Goal: Information Seeking & Learning: Find specific fact

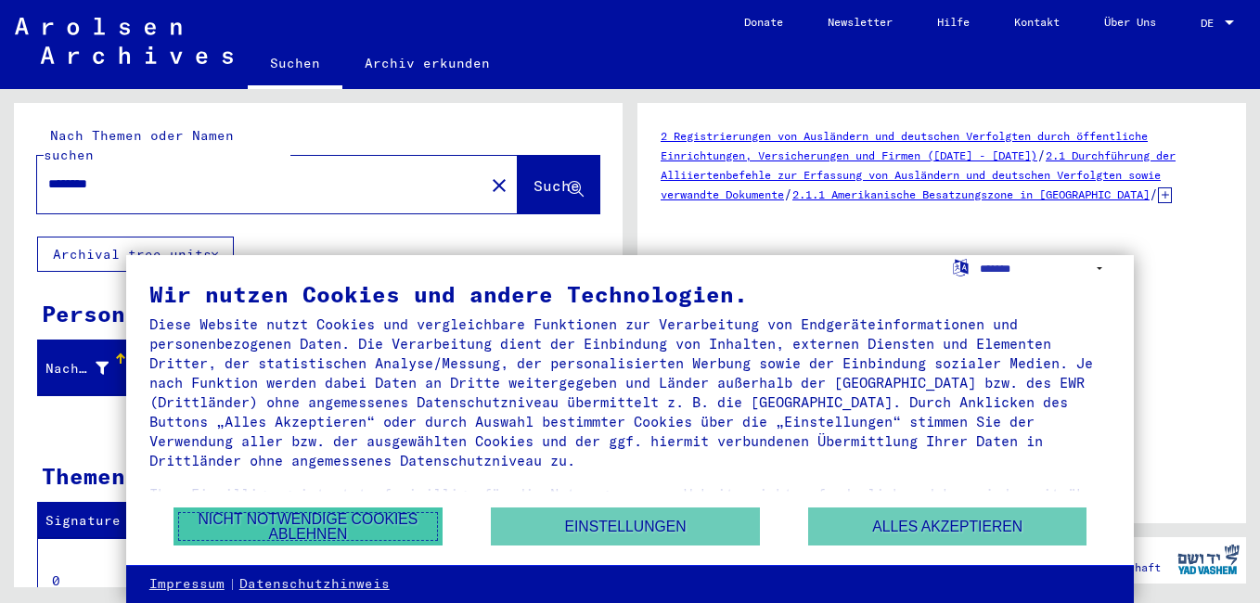
click at [270, 522] on button "Nicht notwendige Cookies ablehnen" at bounding box center [308, 527] width 269 height 38
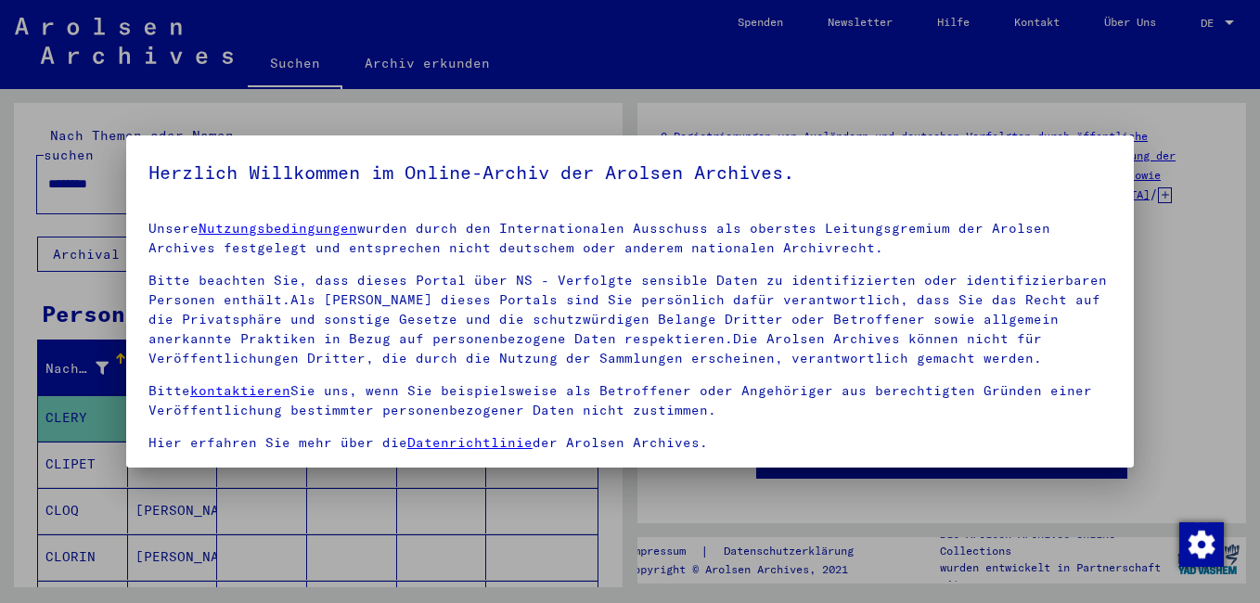
scroll to position [153, 0]
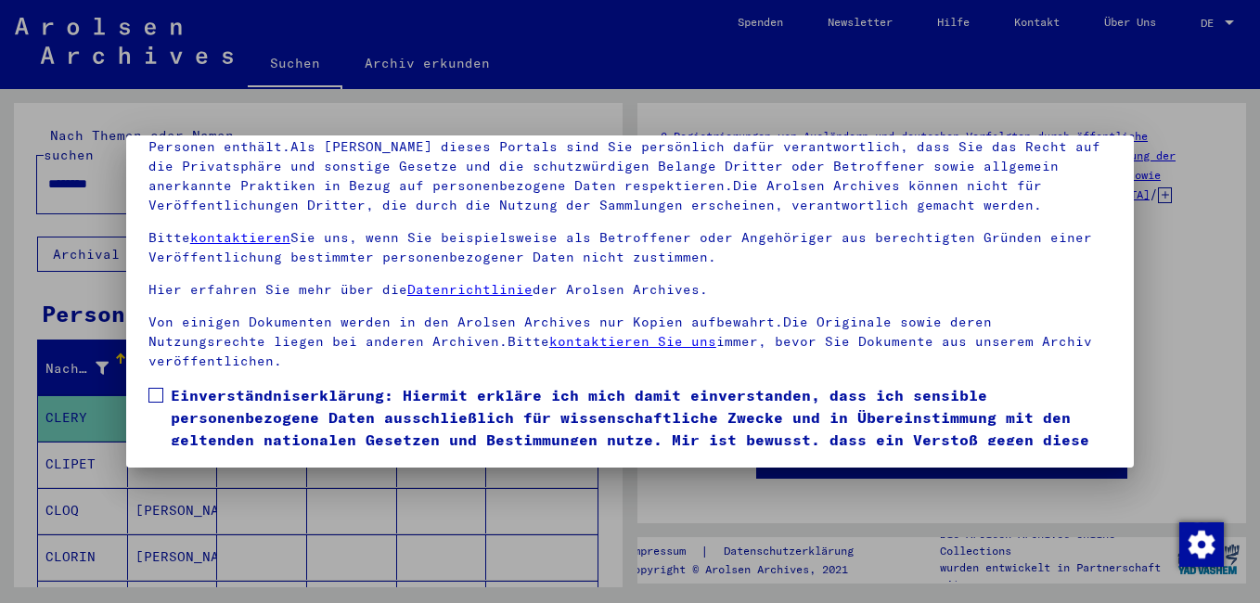
click at [157, 394] on span at bounding box center [155, 395] width 15 height 15
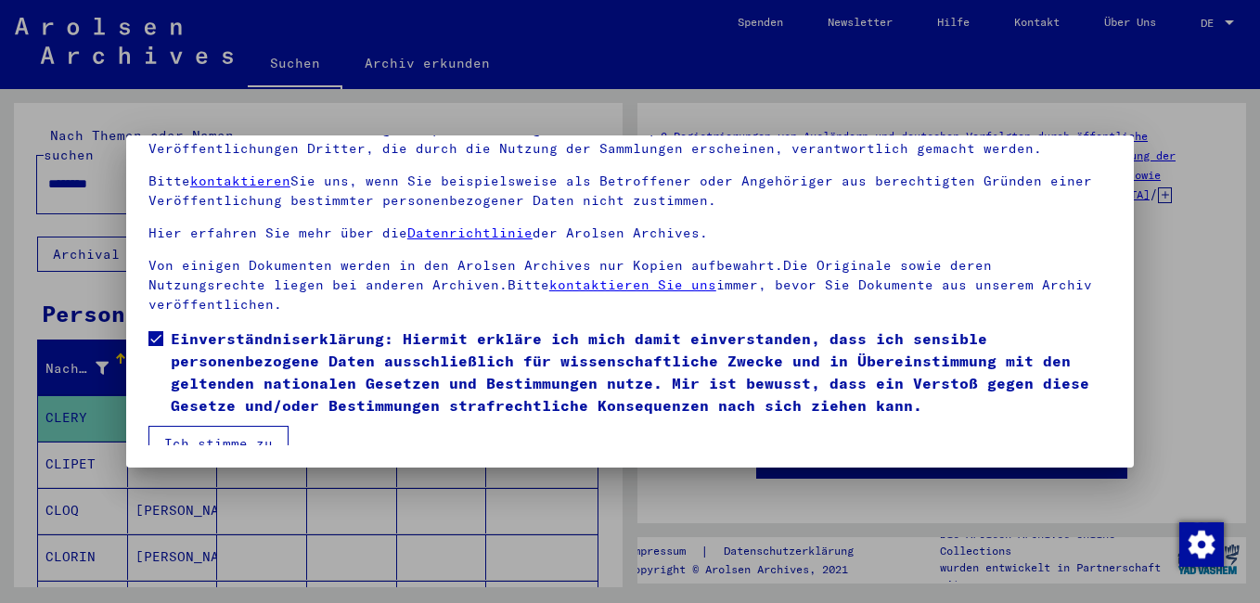
scroll to position [72, 0]
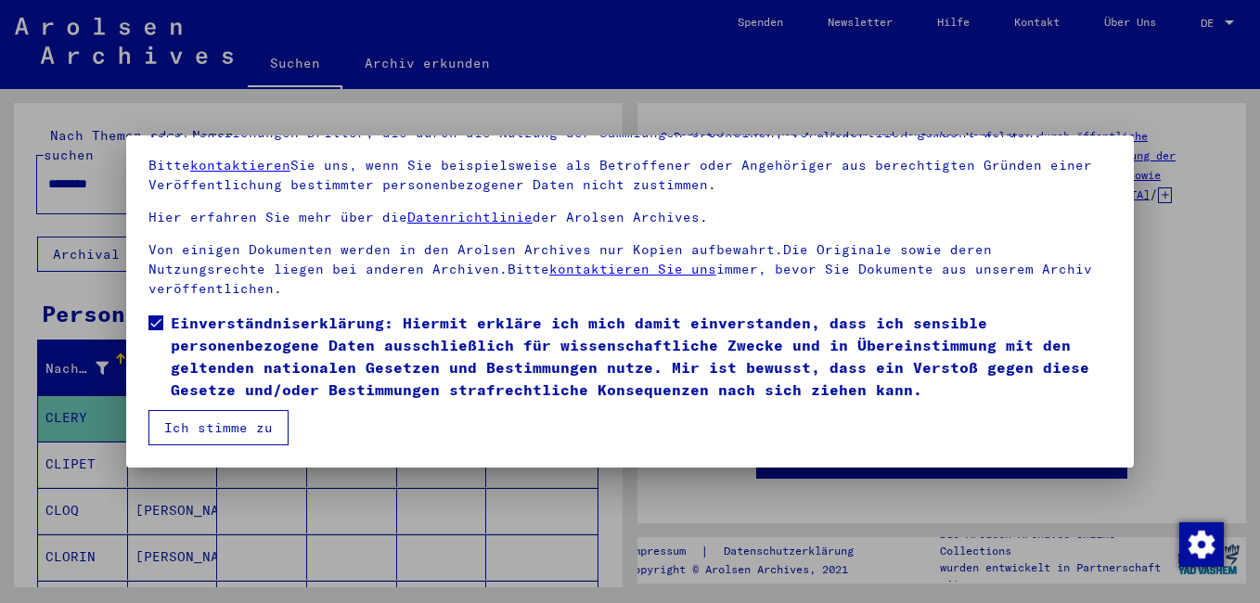
click at [187, 428] on button "Ich stimme zu" at bounding box center [218, 427] width 140 height 35
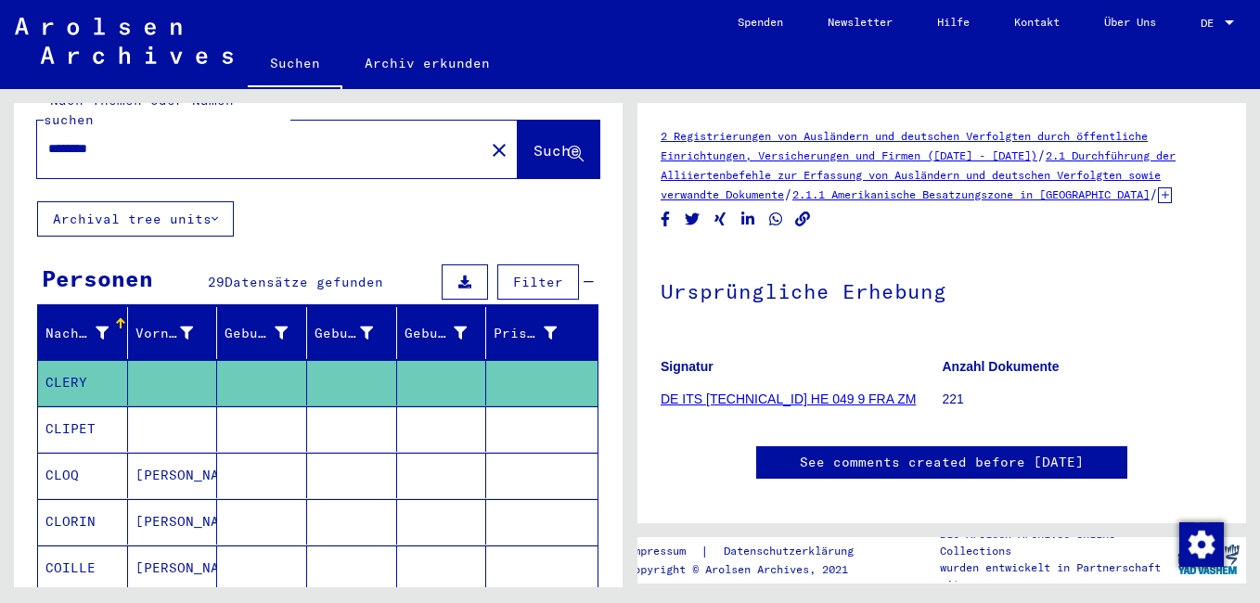
scroll to position [33, 0]
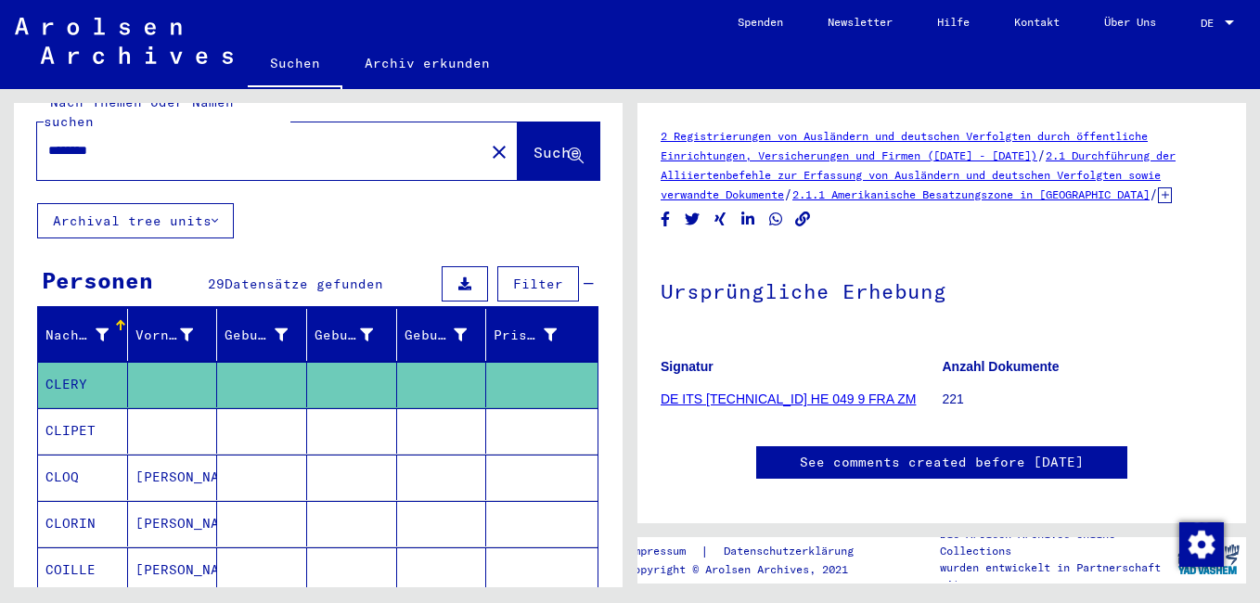
drag, startPoint x: 195, startPoint y: 125, endPoint x: 22, endPoint y: 134, distance: 172.8
click at [22, 134] on div "Nach Themen oder Namen suchen ******** close Suche" at bounding box center [318, 137] width 609 height 134
type input "******"
click at [534, 143] on span "Suche" at bounding box center [557, 152] width 46 height 19
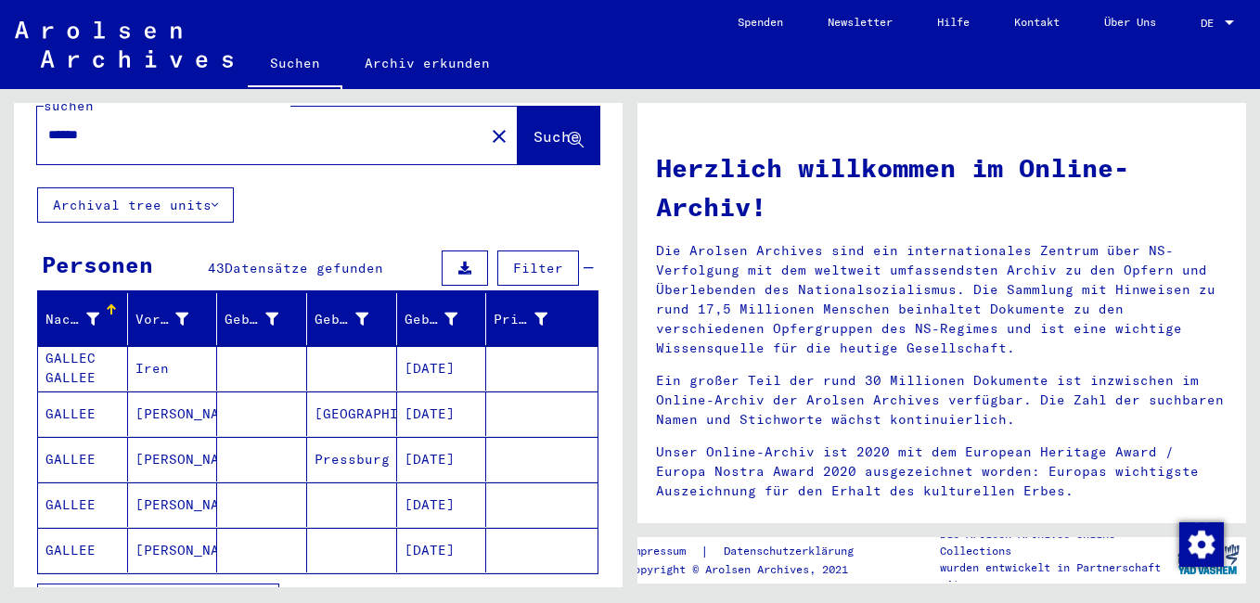
scroll to position [93, 0]
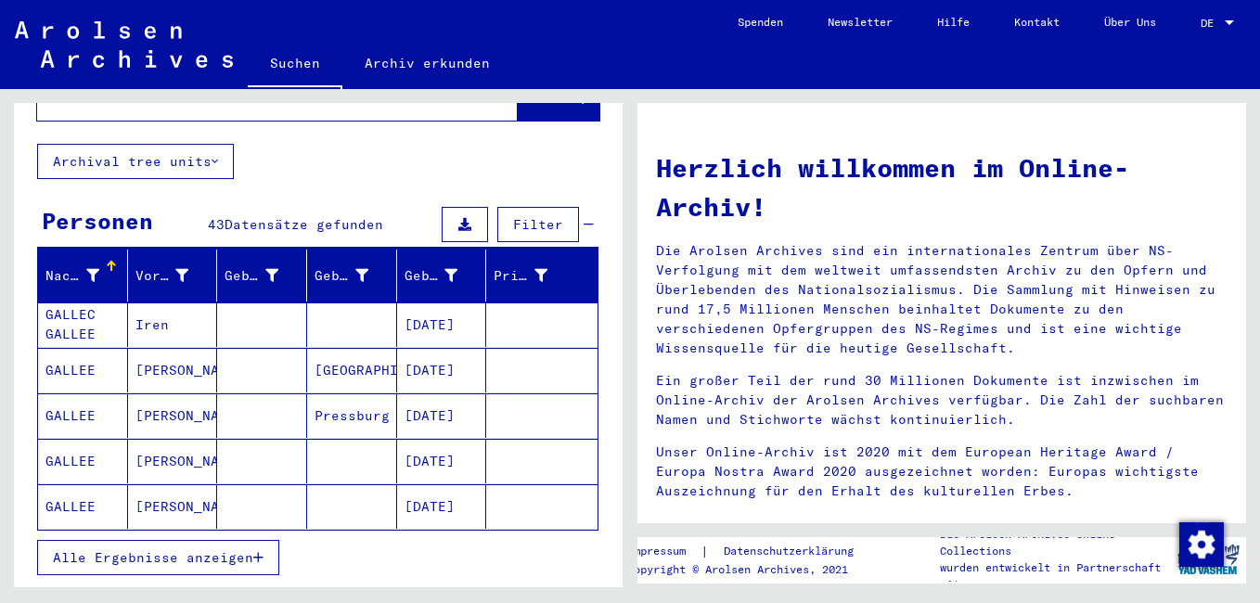
click at [260, 551] on icon "button" at bounding box center [258, 557] width 10 height 13
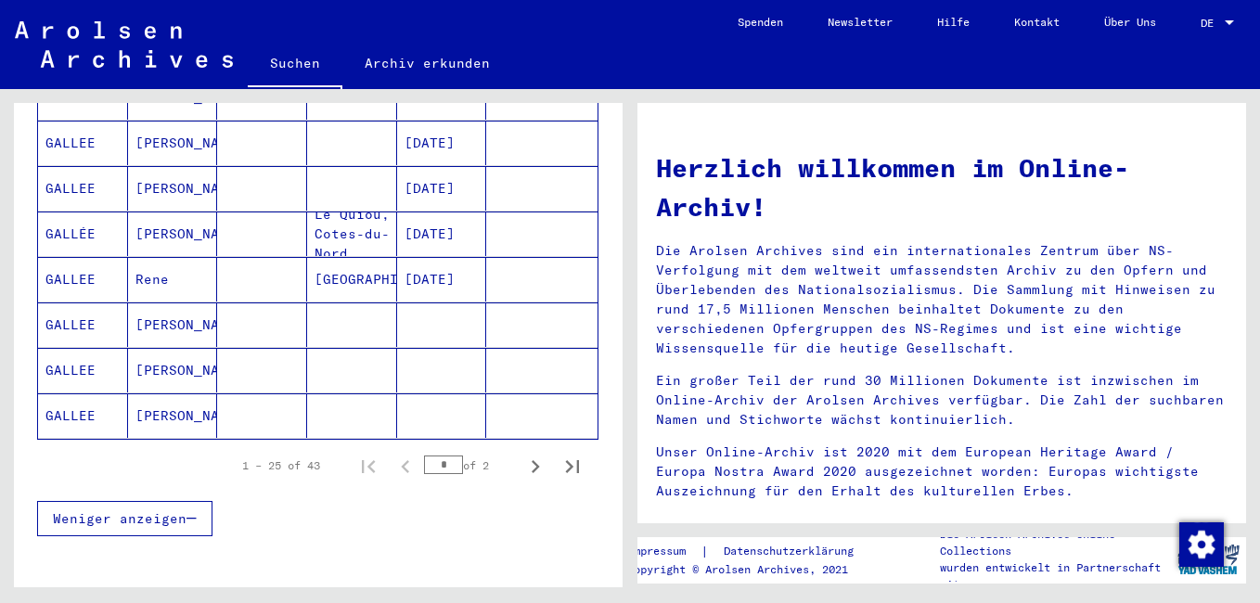
scroll to position [1114, 0]
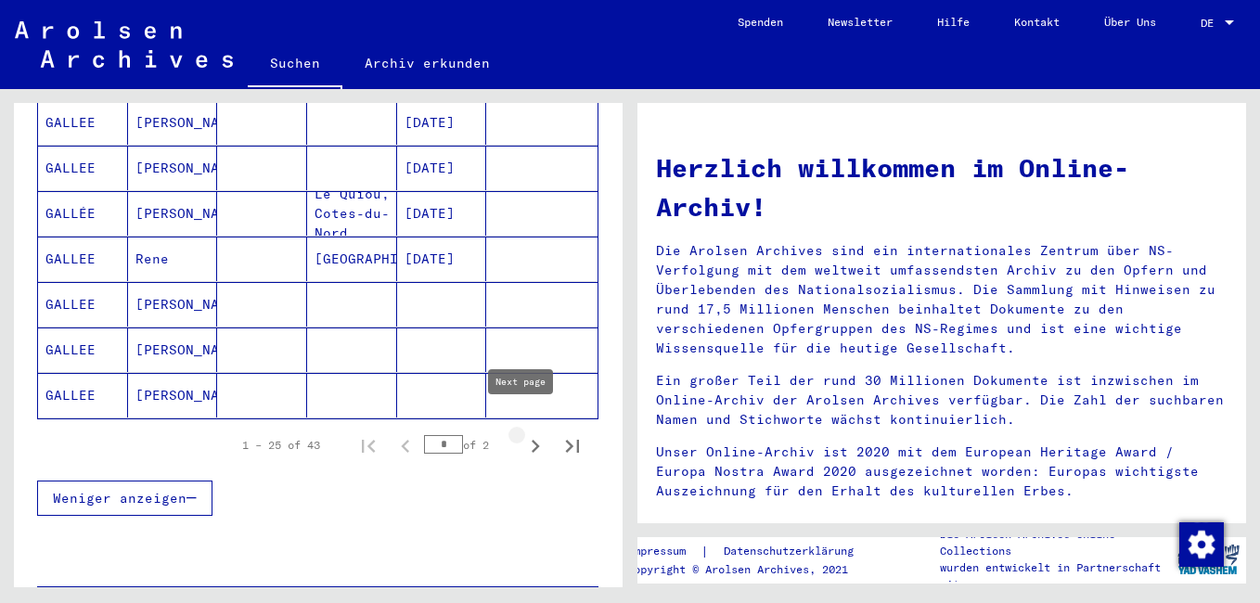
click at [522, 433] on icon "Next page" at bounding box center [535, 446] width 26 height 26
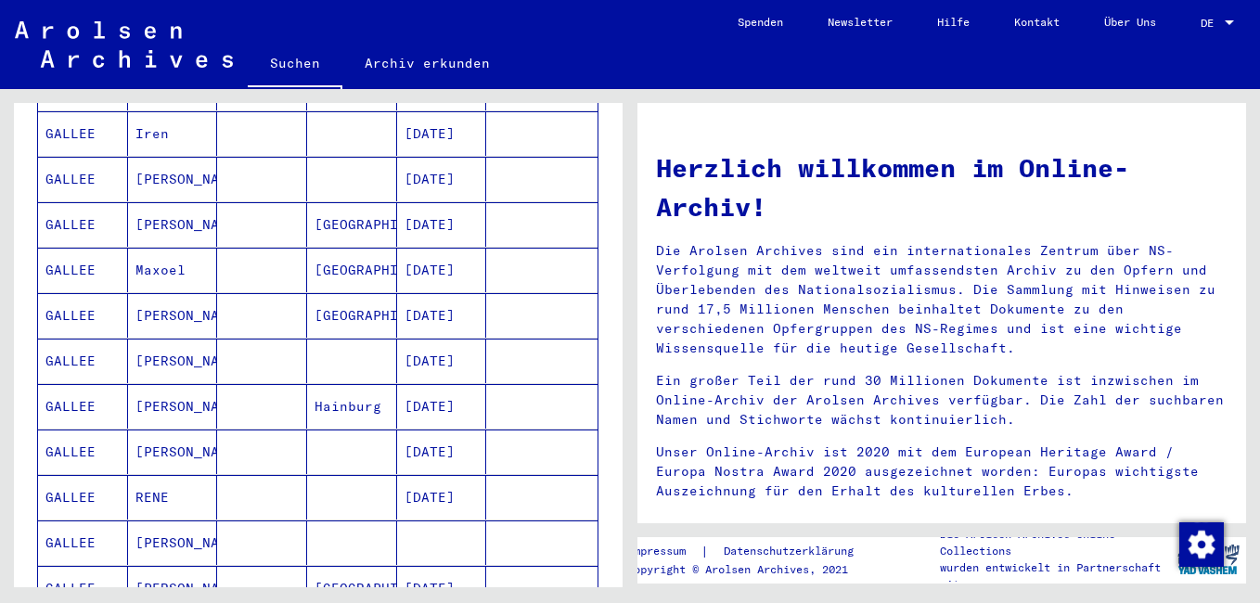
scroll to position [843, 0]
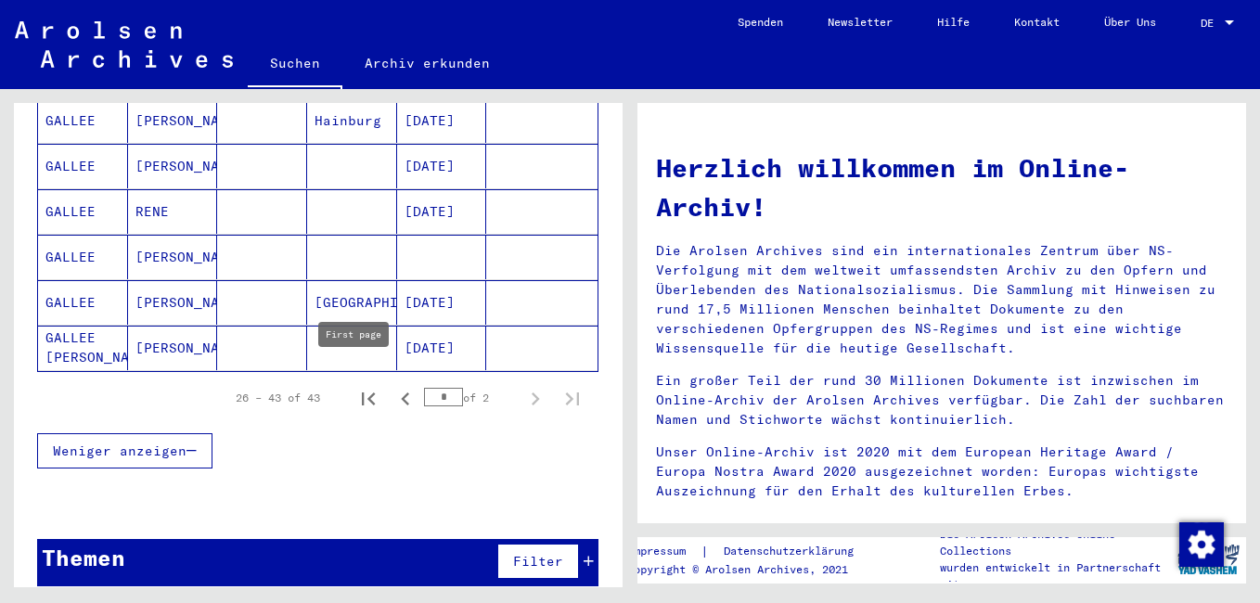
click at [362, 393] on icon "First page" at bounding box center [368, 399] width 13 height 13
type input "*"
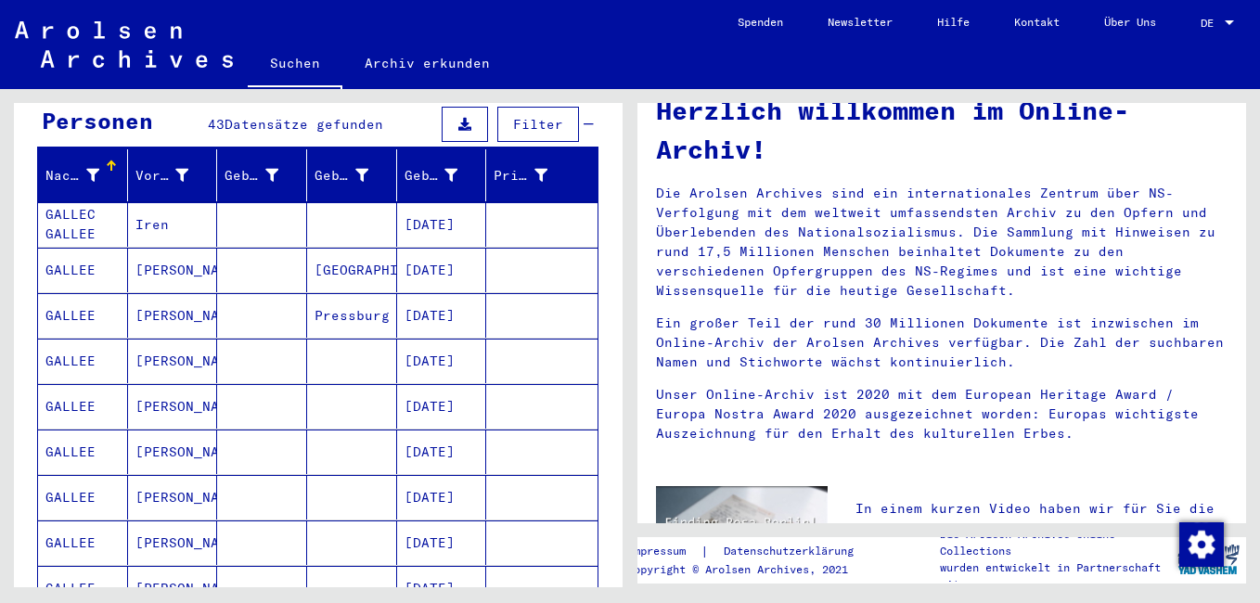
scroll to position [0, 0]
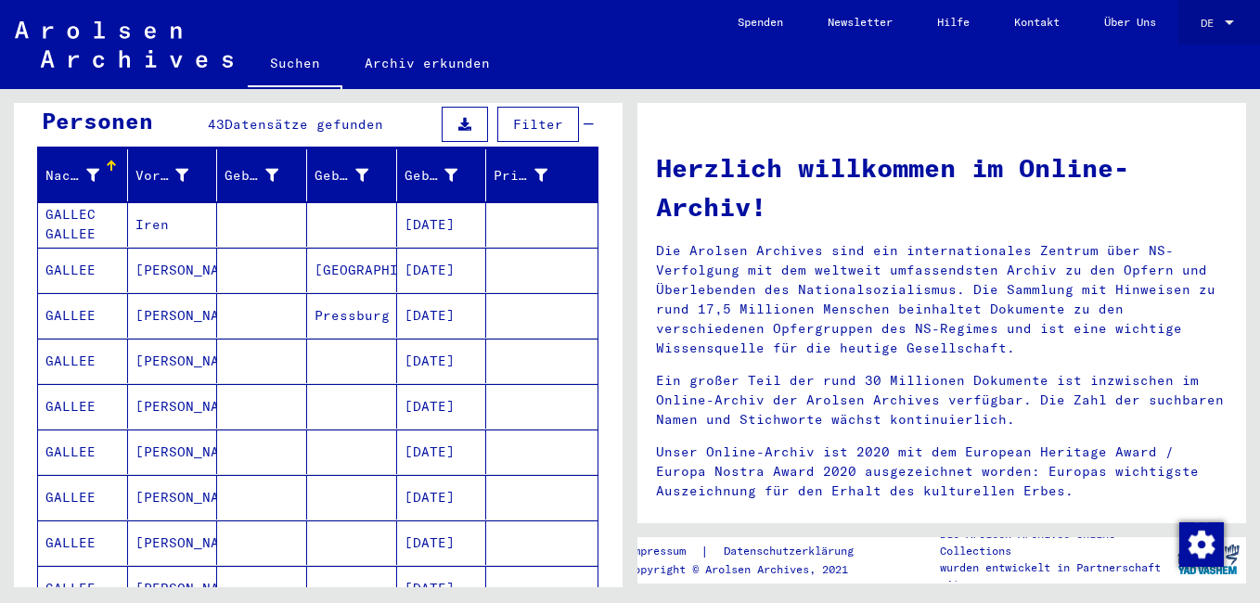
click at [1225, 23] on div at bounding box center [1229, 22] width 9 height 5
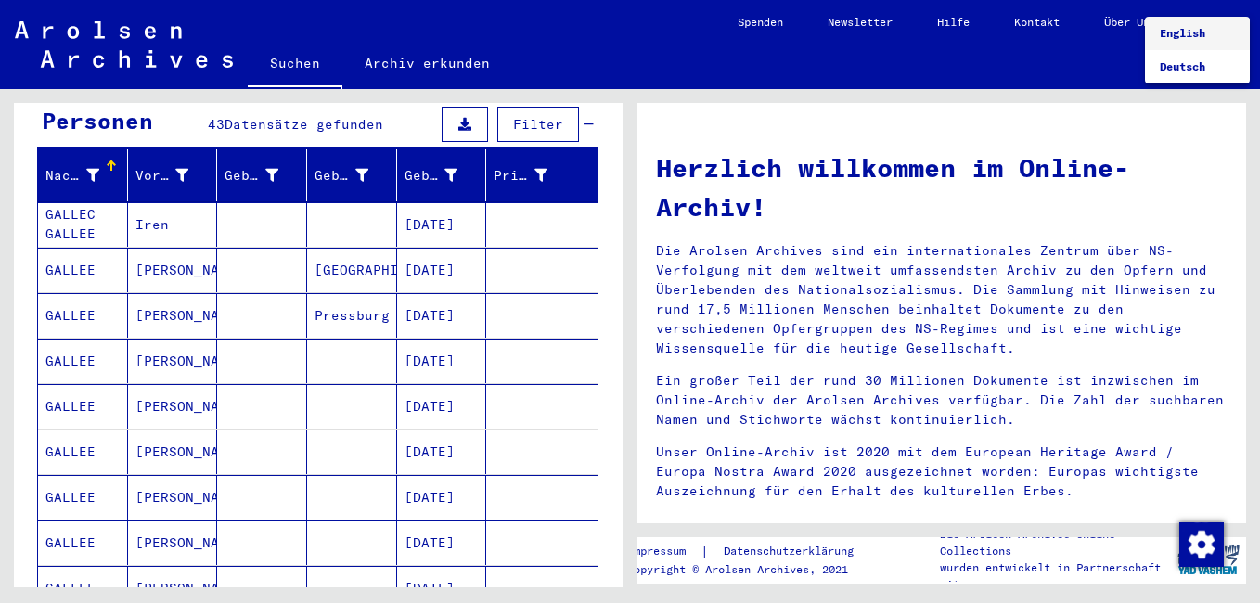
click at [1172, 30] on span "English" at bounding box center [1182, 33] width 45 height 14
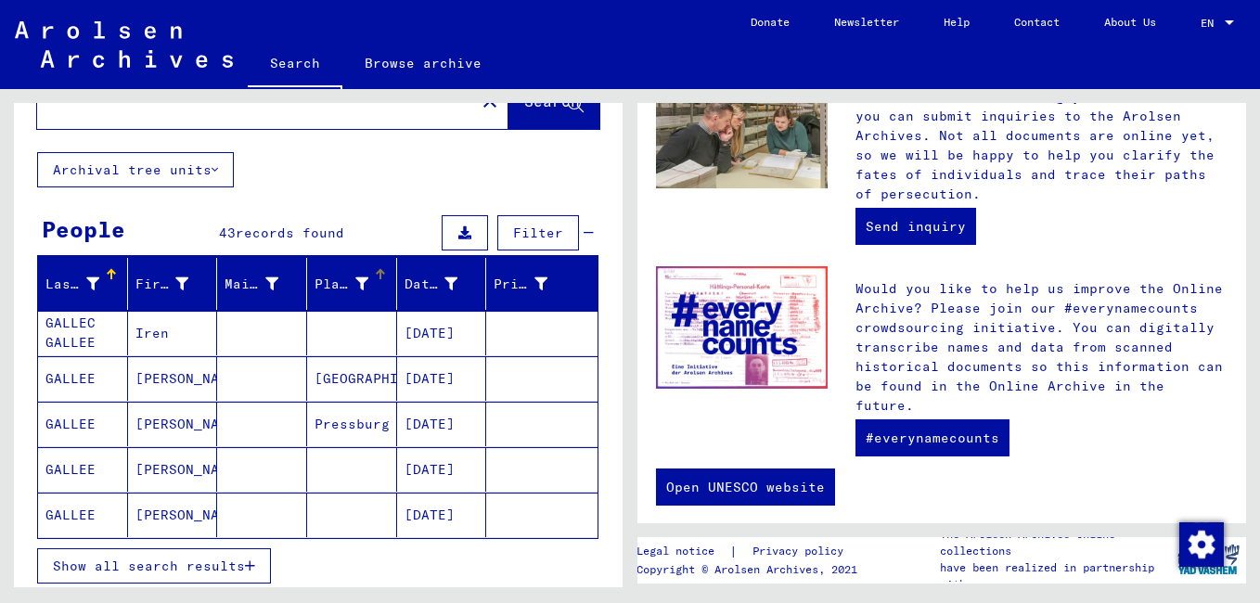
scroll to position [200, 0]
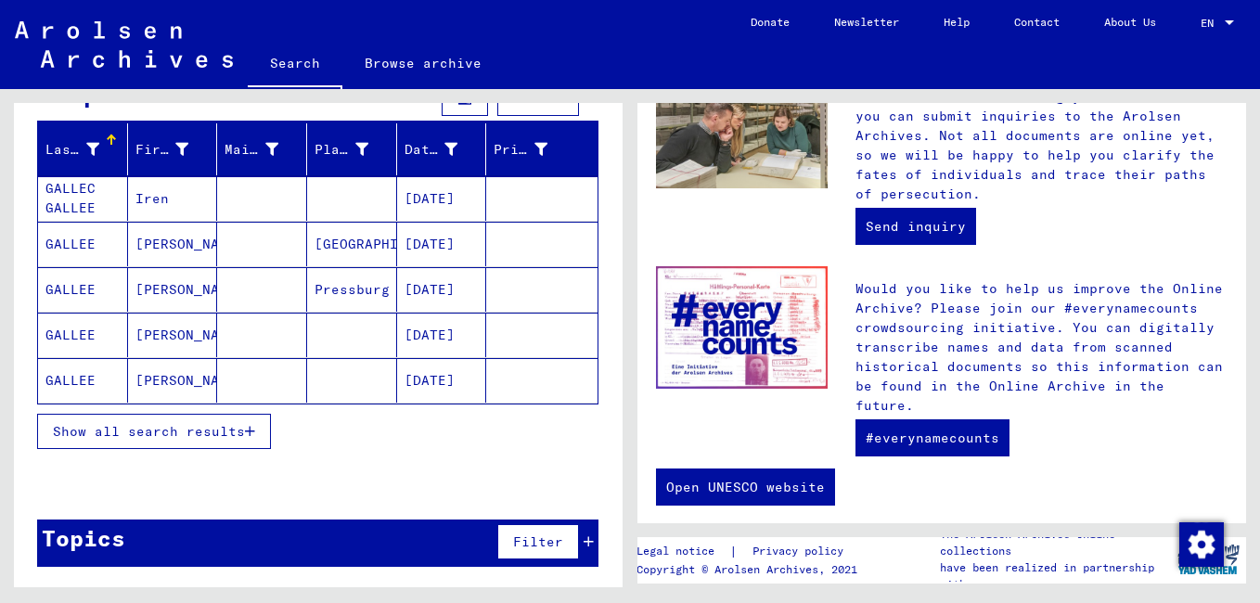
click at [251, 432] on icon "button" at bounding box center [250, 431] width 10 height 13
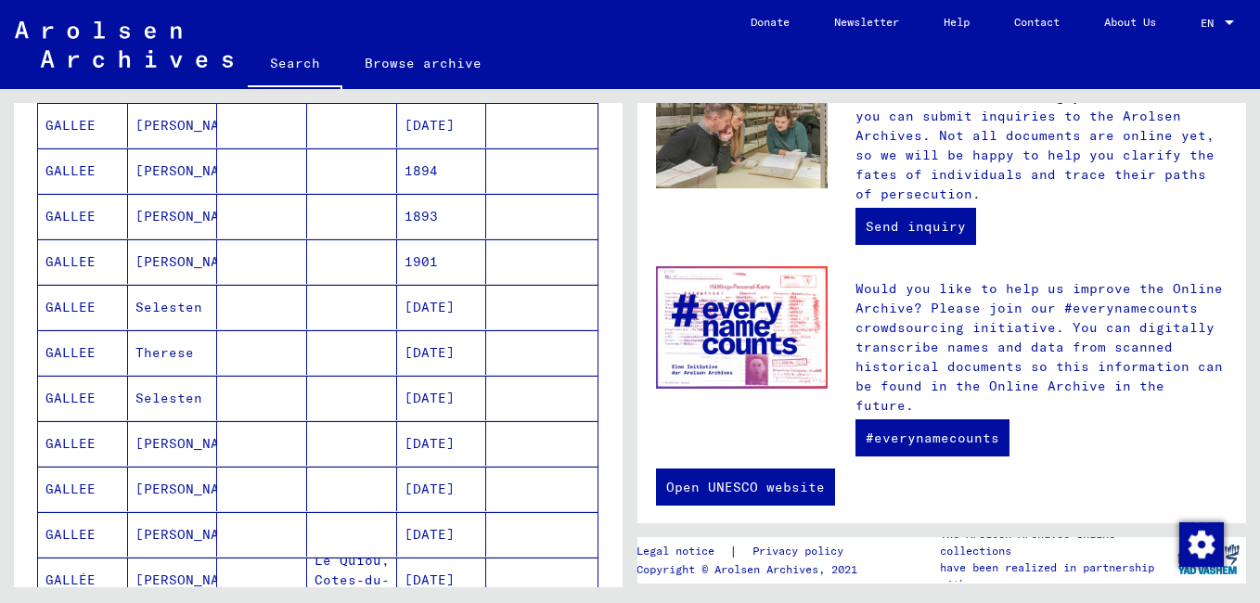
scroll to position [849, 0]
